Goal: Transaction & Acquisition: Purchase product/service

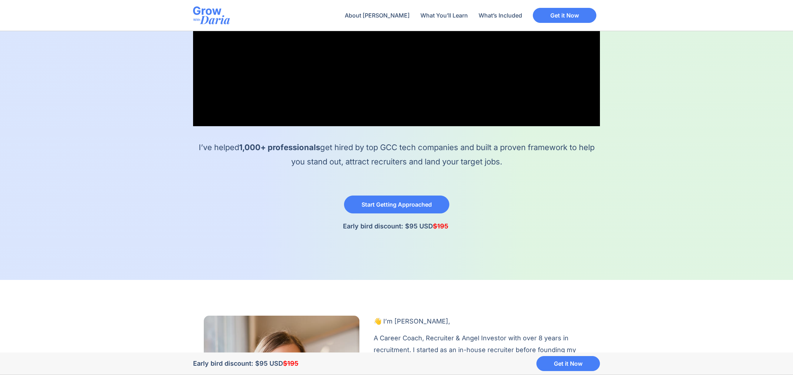
scroll to position [263, 0]
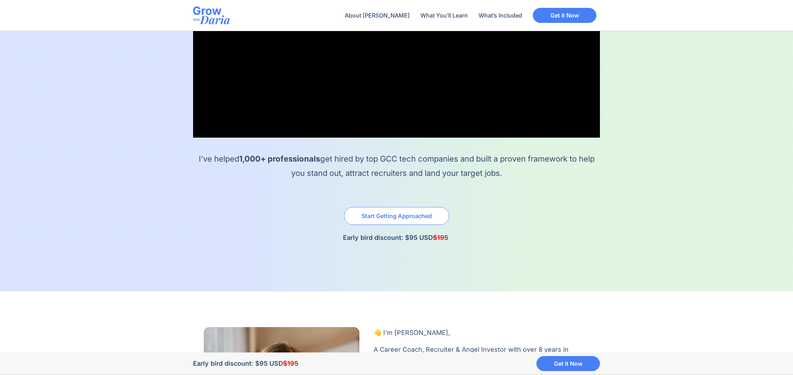
click at [380, 218] on span "Start Getting Approached" at bounding box center [397, 216] width 70 height 6
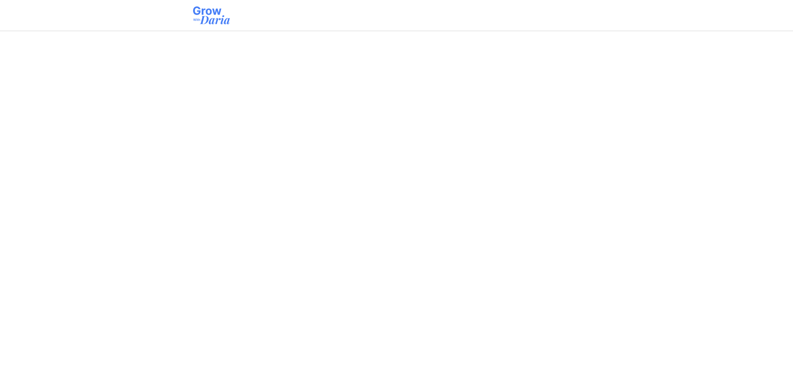
select select "AE"
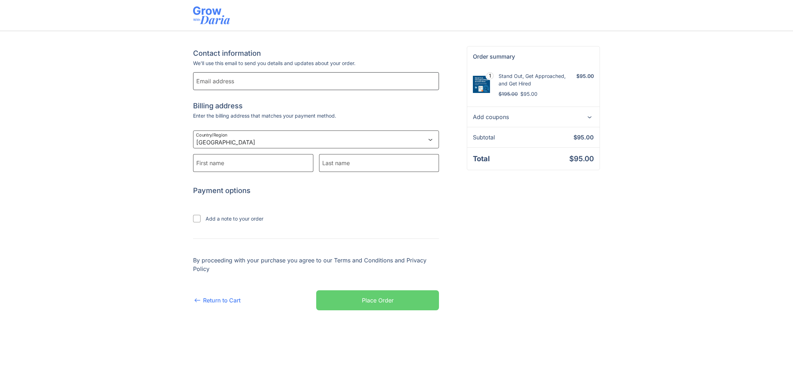
click at [237, 86] on form "Contact information Contact information We'll use this email to send you detail…" at bounding box center [316, 178] width 246 height 264
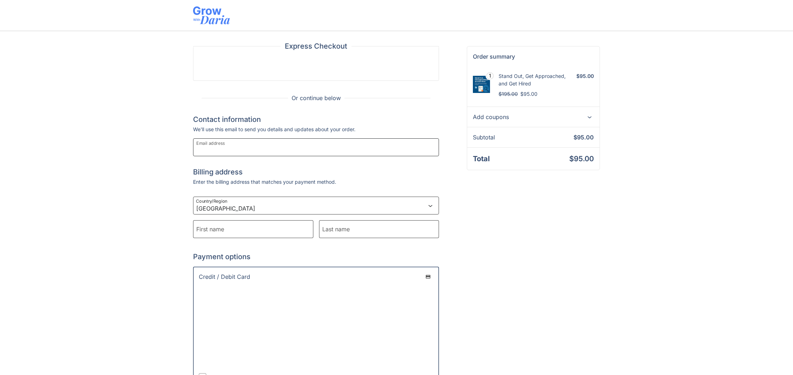
type input "[EMAIL_ADDRESS][DOMAIN_NAME]"
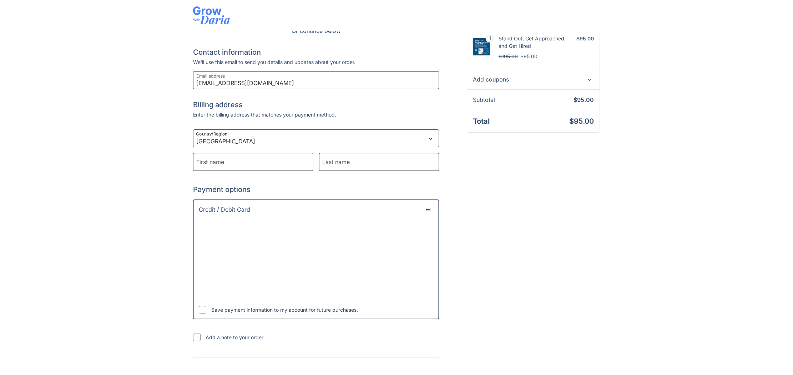
scroll to position [69, 0]
click at [428, 136] on select "[GEOGRAPHIC_DATA] [GEOGRAPHIC_DATA] [GEOGRAPHIC_DATA] [GEOGRAPHIC_DATA] [US_STA…" at bounding box center [316, 137] width 246 height 18
select select "SA"
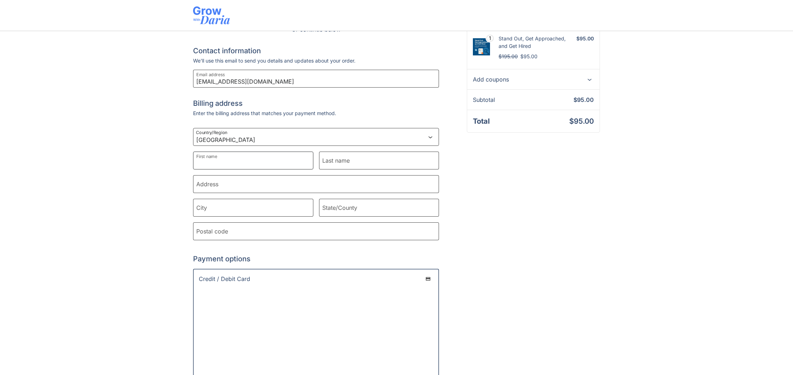
click at [251, 159] on input "First name" at bounding box center [253, 160] width 120 height 18
type input "Shobhit"
type input "Mathur"
type input "Granada Village Compound"
click at [248, 211] on input "City" at bounding box center [253, 207] width 120 height 18
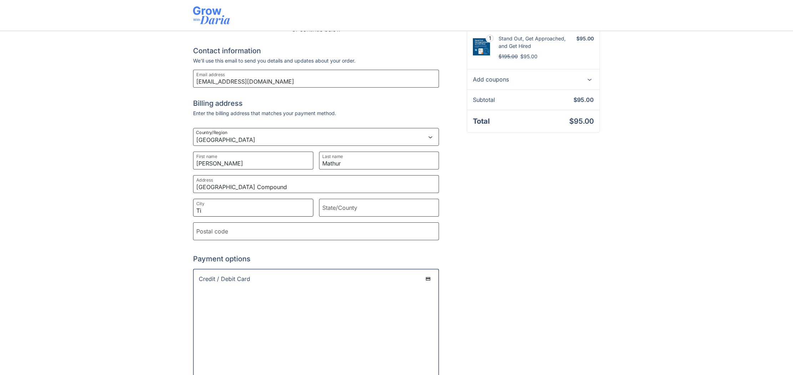
type input "T"
type input "Riyadh"
type input "Saudi Arabia"
click at [323, 231] on input "Postal code" at bounding box center [316, 231] width 246 height 18
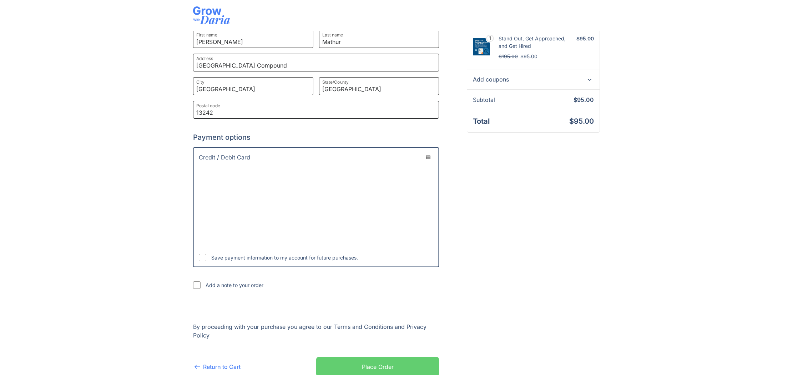
scroll to position [215, 0]
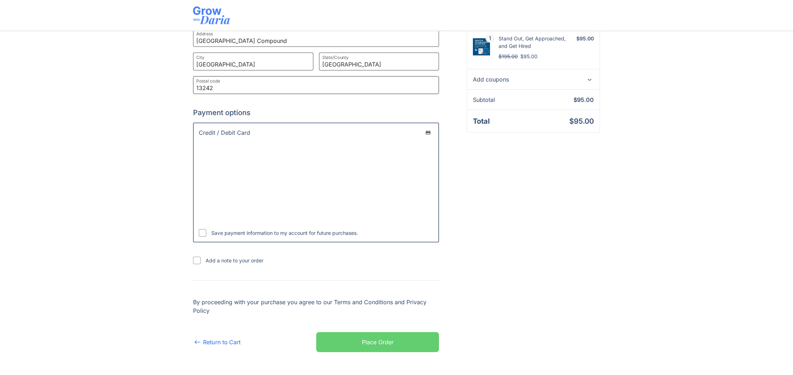
type input "13242"
click at [390, 348] on button "Place Order" at bounding box center [377, 342] width 123 height 20
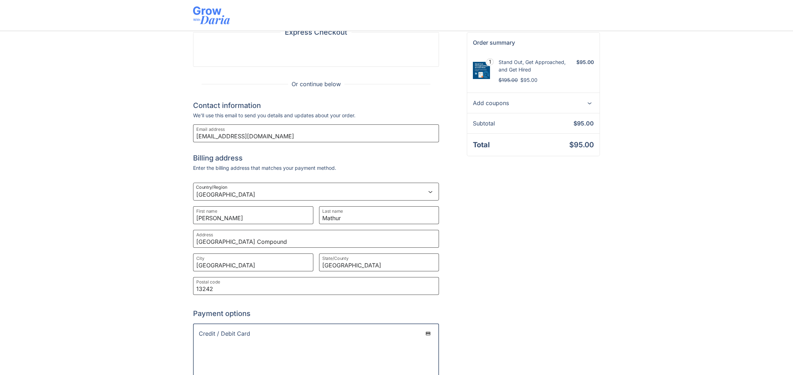
scroll to position [0, 0]
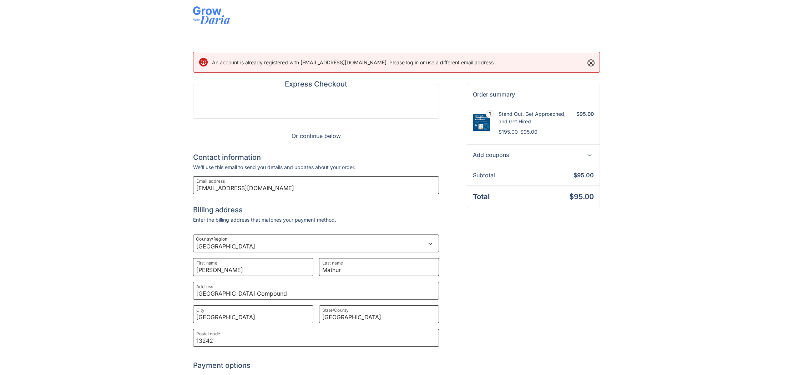
click at [591, 63] on icon "Dismiss this notice" at bounding box center [591, 63] width 6 height 9
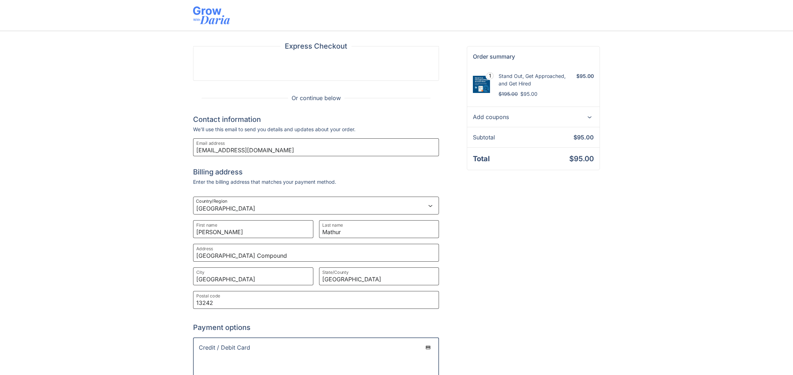
click at [204, 15] on img at bounding box center [211, 15] width 37 height 18
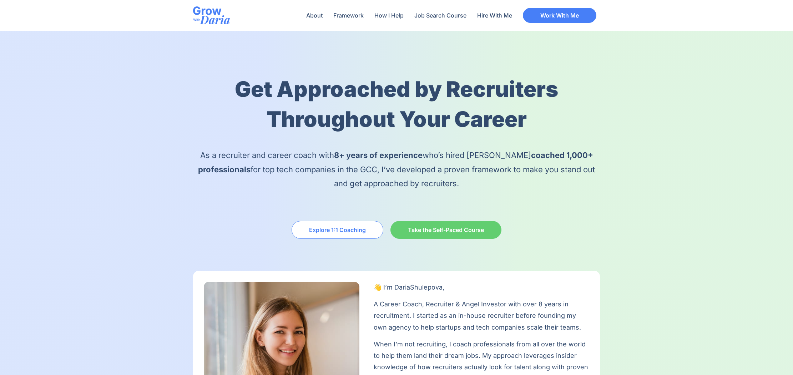
click at [322, 237] on link "Explore 1:1 Coaching" at bounding box center [338, 230] width 92 height 18
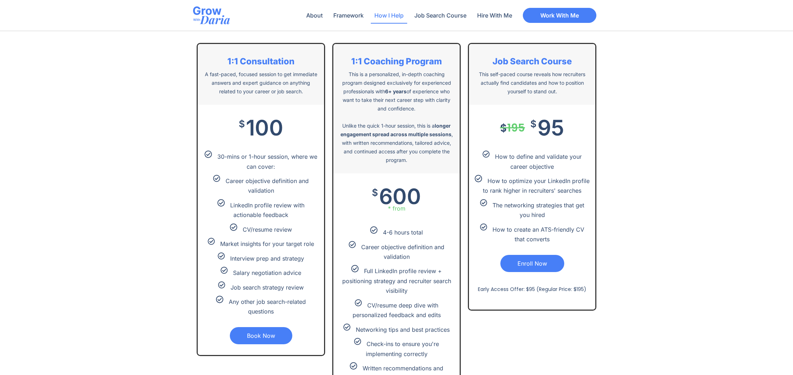
scroll to position [1480, 0]
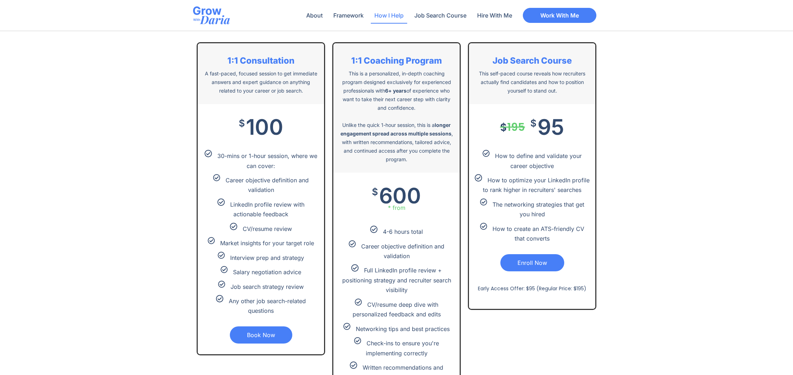
click at [268, 335] on link "Book Now" at bounding box center [261, 334] width 62 height 17
click at [541, 267] on link "Enroll Now" at bounding box center [533, 262] width 64 height 17
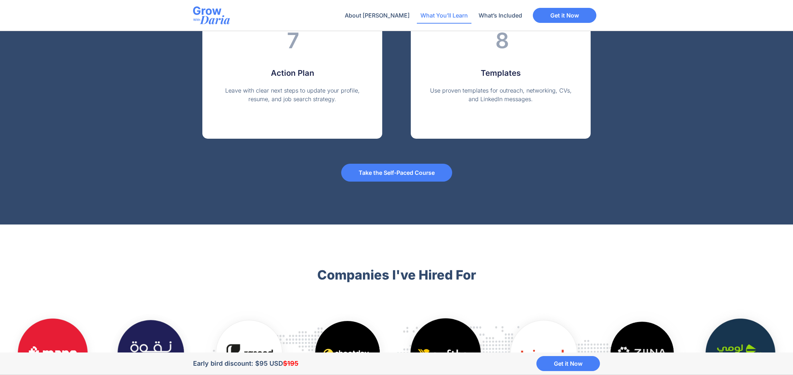
scroll to position [1444, 0]
click at [388, 170] on span "Take the Self-Paced Course" at bounding box center [397, 172] width 76 height 6
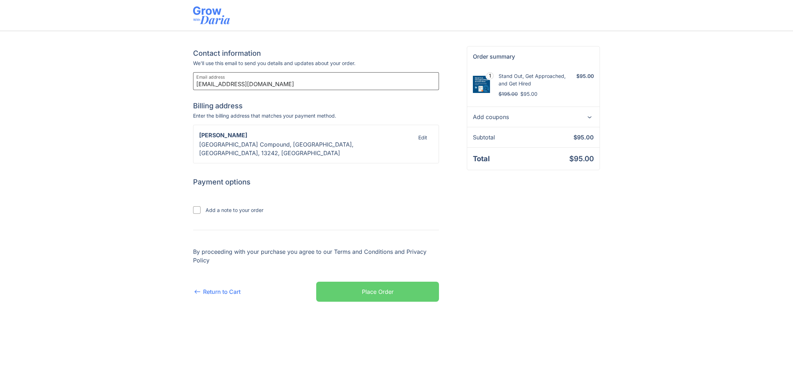
select select "SA"
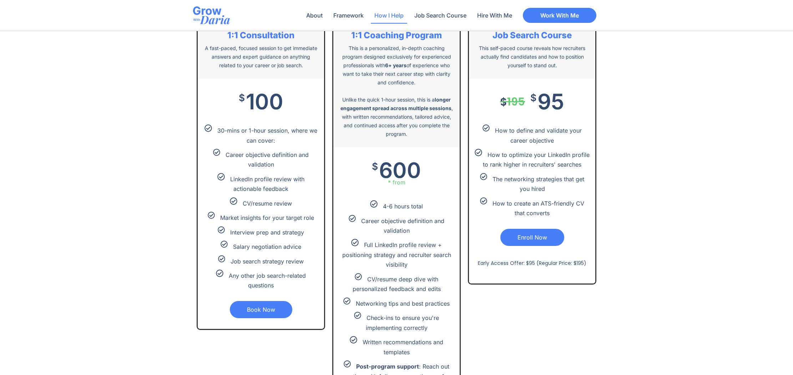
scroll to position [1491, 0]
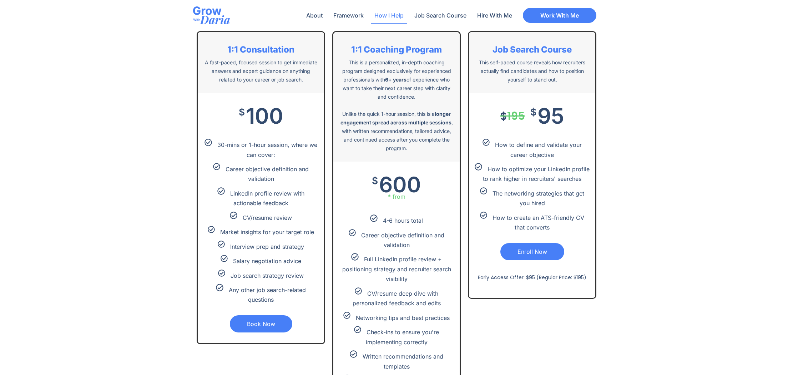
click at [270, 323] on link "Book Now" at bounding box center [261, 323] width 62 height 17
